Goal: Find specific page/section: Find specific page/section

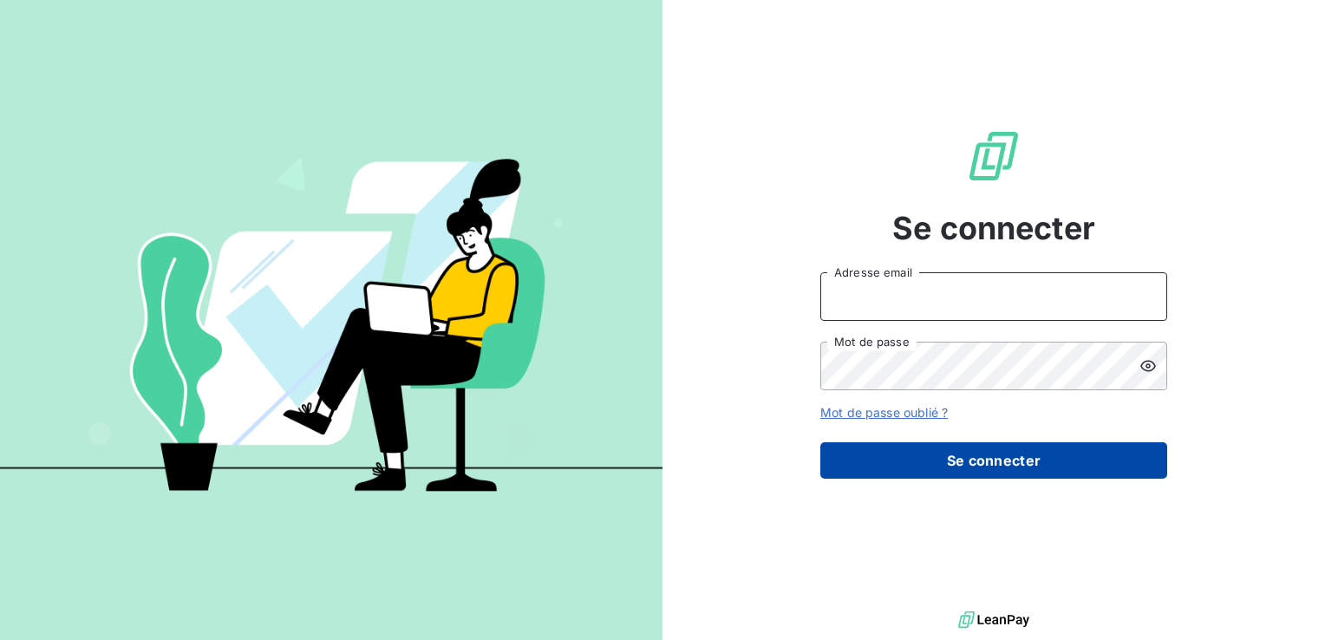
type input "[EMAIL_ADDRESS][DOMAIN_NAME]"
click at [1041, 470] on button "Se connecter" at bounding box center [993, 460] width 347 height 36
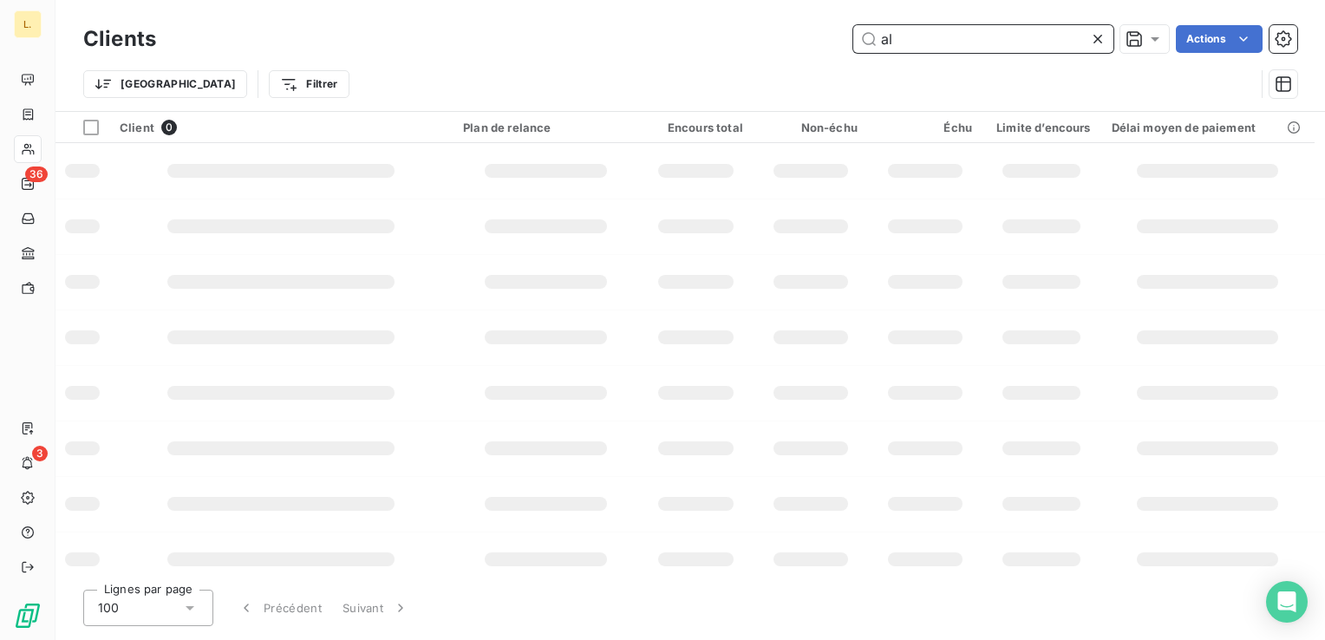
type input "a"
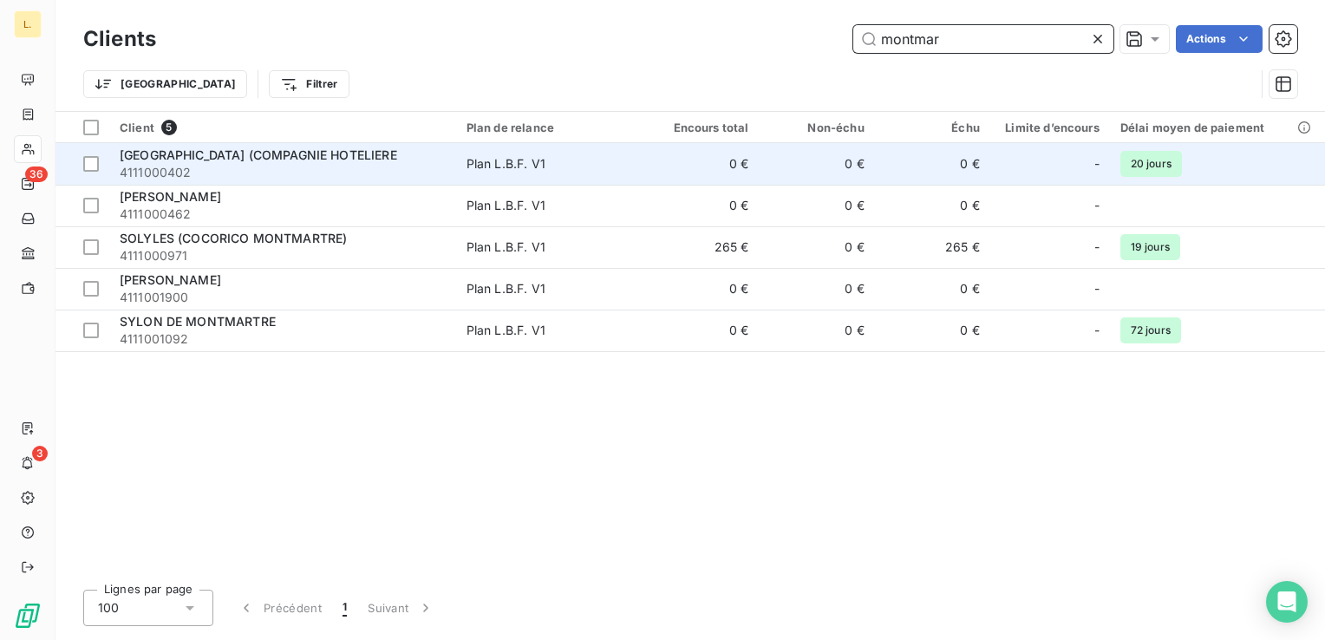
type input "montmar"
click at [203, 170] on span "4111000402" at bounding box center [283, 172] width 326 height 17
